Goal: Check status: Check status

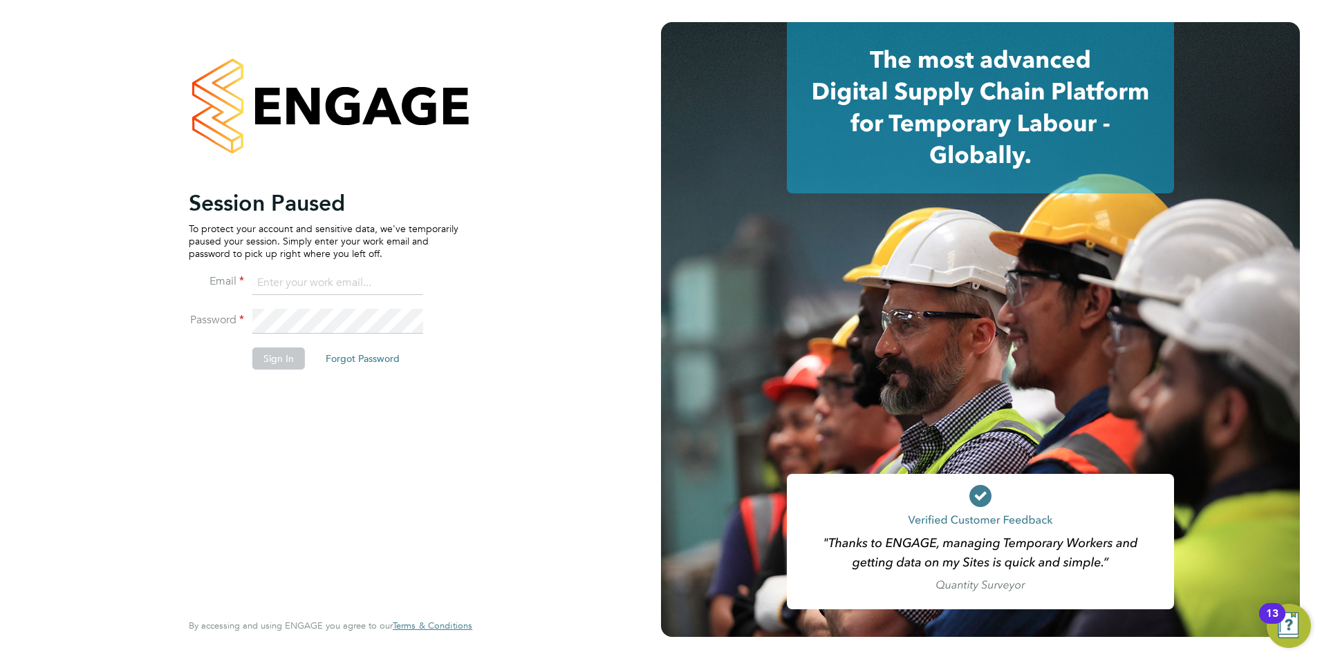
type input "becky@carbonrecruitment.co.uk"
click at [272, 366] on button "Sign In" at bounding box center [278, 359] width 53 height 22
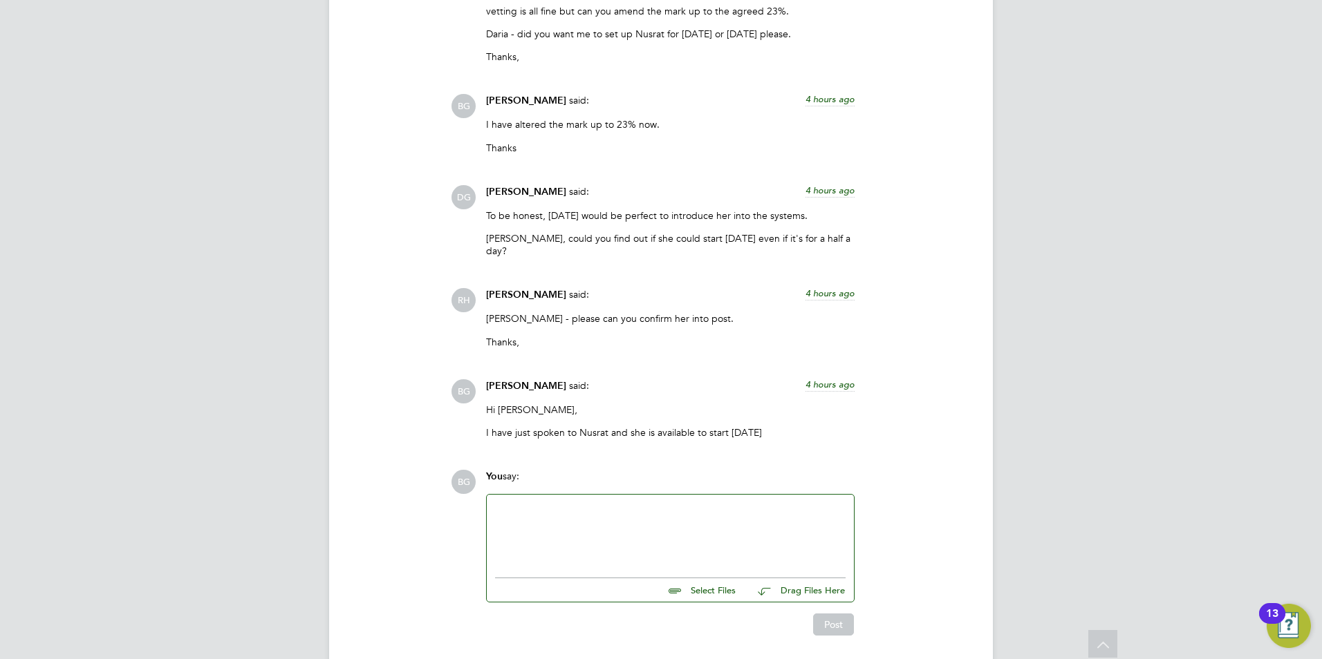
scroll to position [3181, 0]
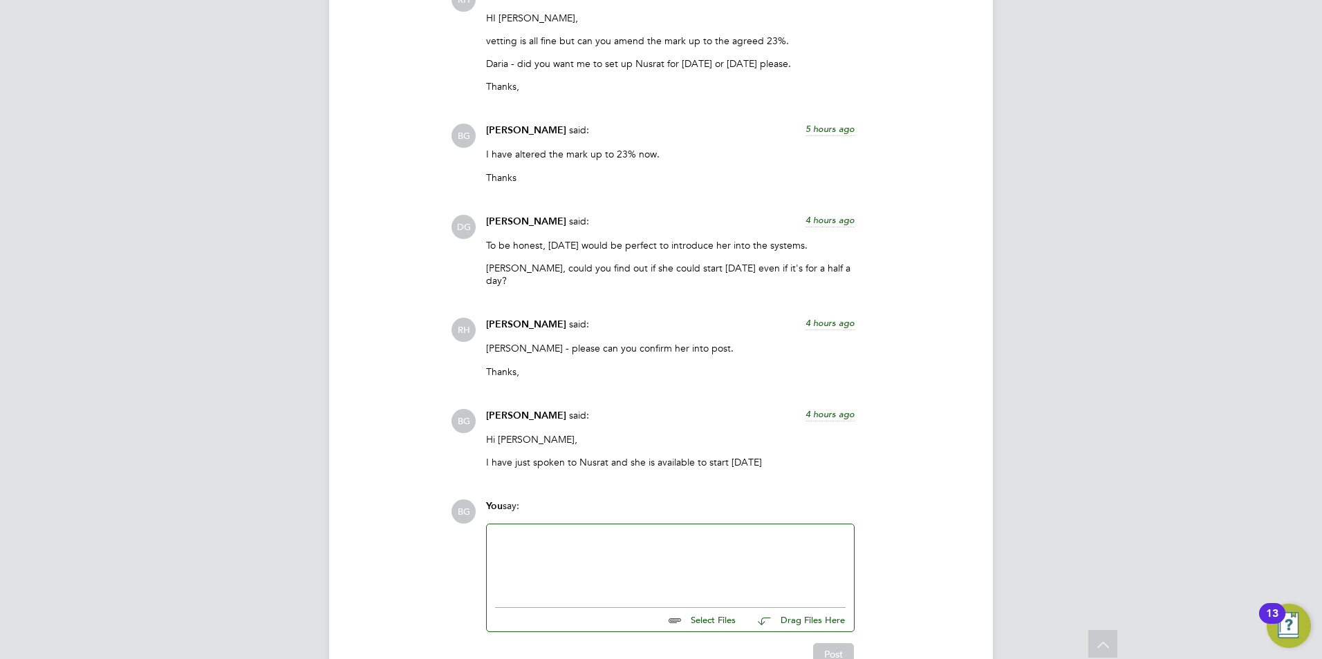
scroll to position [3181, 0]
